Goal: Find specific page/section: Find specific page/section

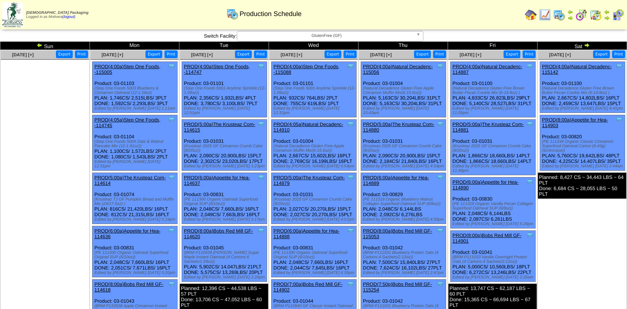
click at [580, 17] on img at bounding box center [581, 15] width 12 height 12
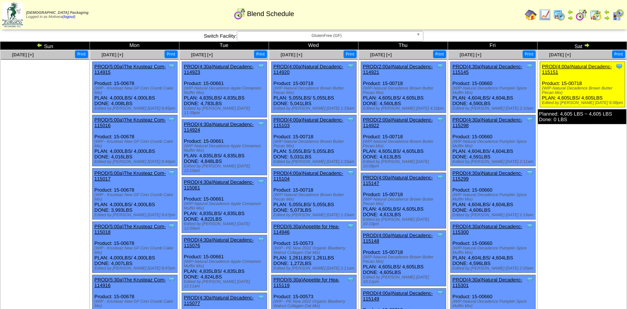
click at [585, 46] on img at bounding box center [586, 45] width 6 height 6
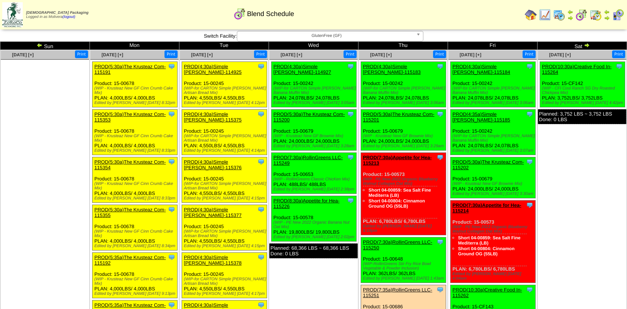
click at [560, 15] on img at bounding box center [559, 15] width 12 height 12
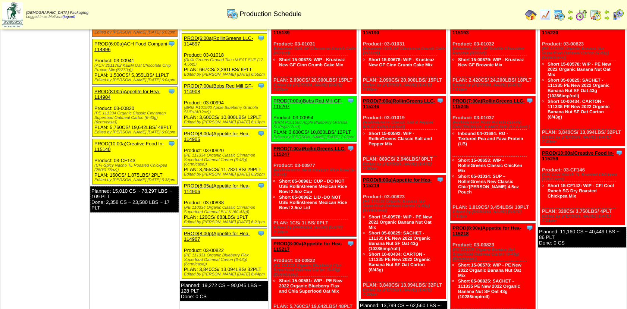
scroll to position [125, 0]
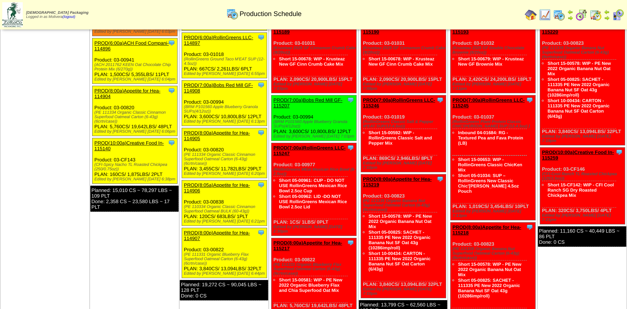
click at [138, 258] on td "Aug 11 [+] Print Export Clone Item PROD(4:00a)Natural Decadenc-115143 Natural D…" at bounding box center [134, 255] width 89 height 660
